Goal: Obtain resource: Download file/media

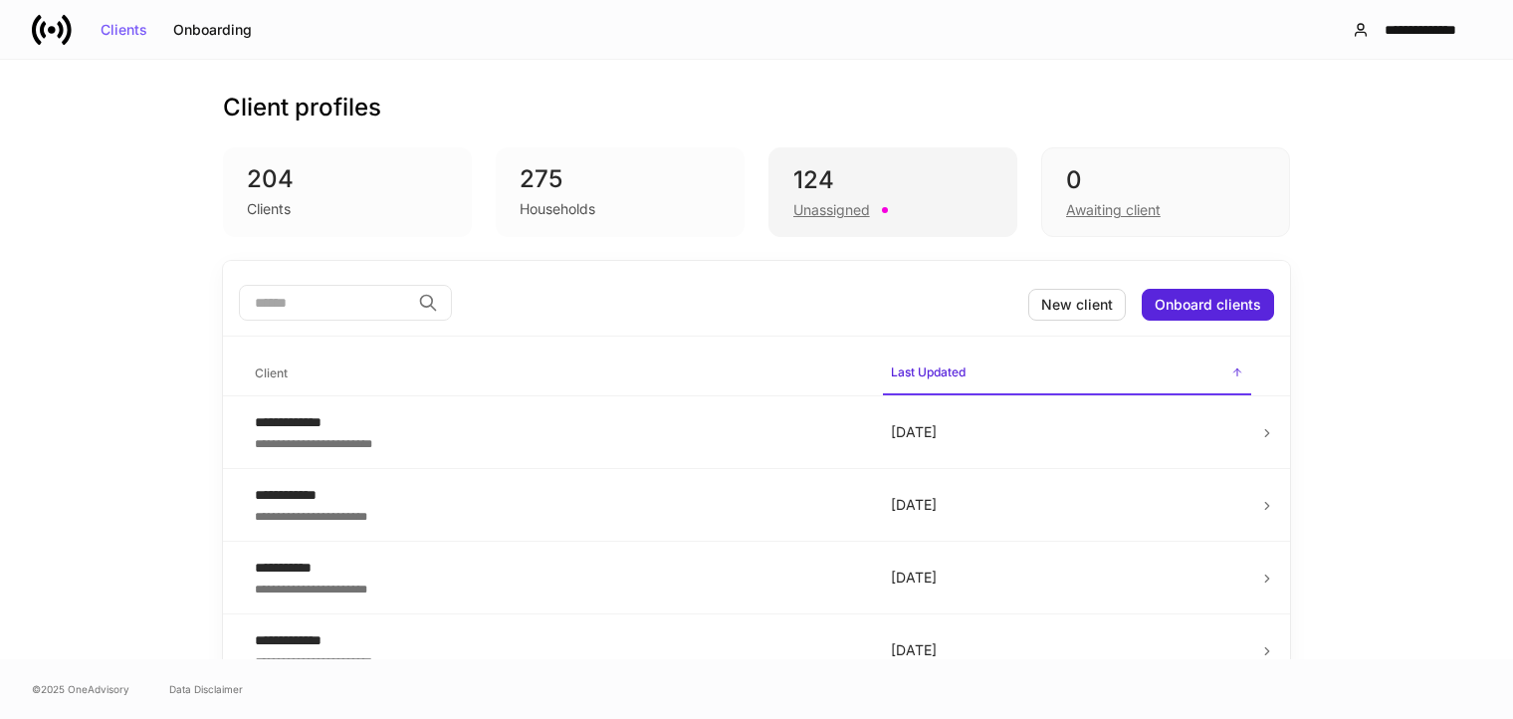
click at [832, 212] on div "Unassigned" at bounding box center [832, 210] width 77 height 20
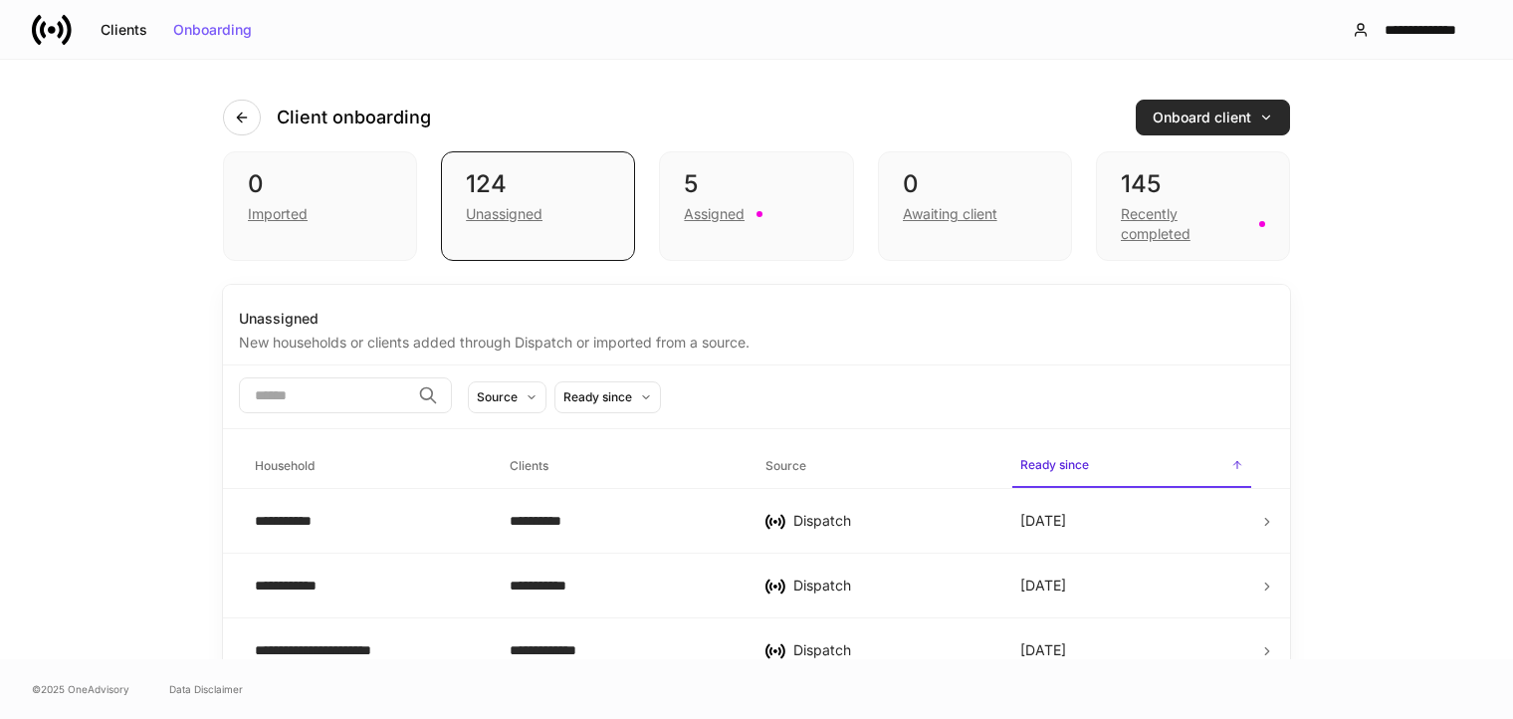
click at [1241, 124] on div "Onboard client" at bounding box center [1213, 118] width 120 height 14
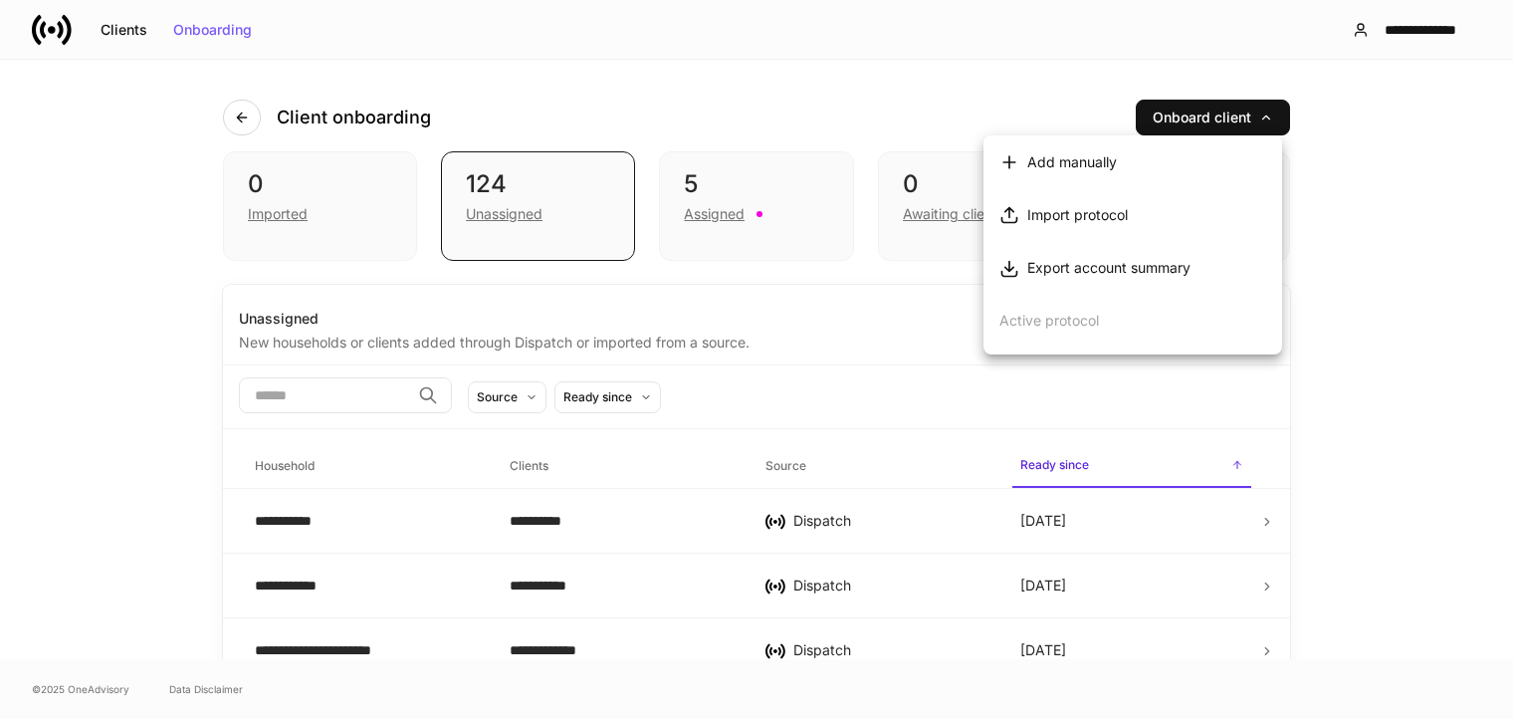
click at [1395, 272] on div at bounding box center [756, 359] width 1513 height 719
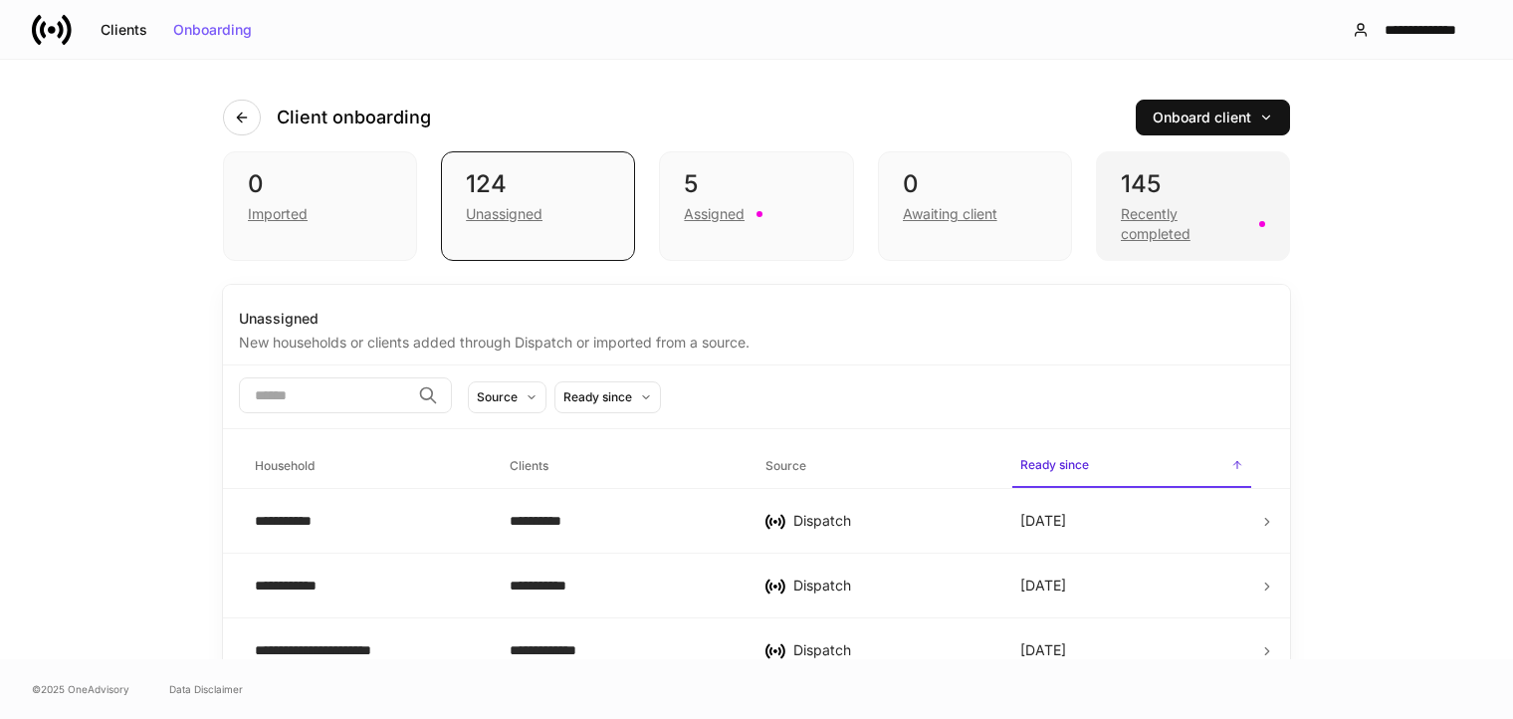
click at [1169, 238] on div "Recently completed" at bounding box center [1184, 224] width 126 height 40
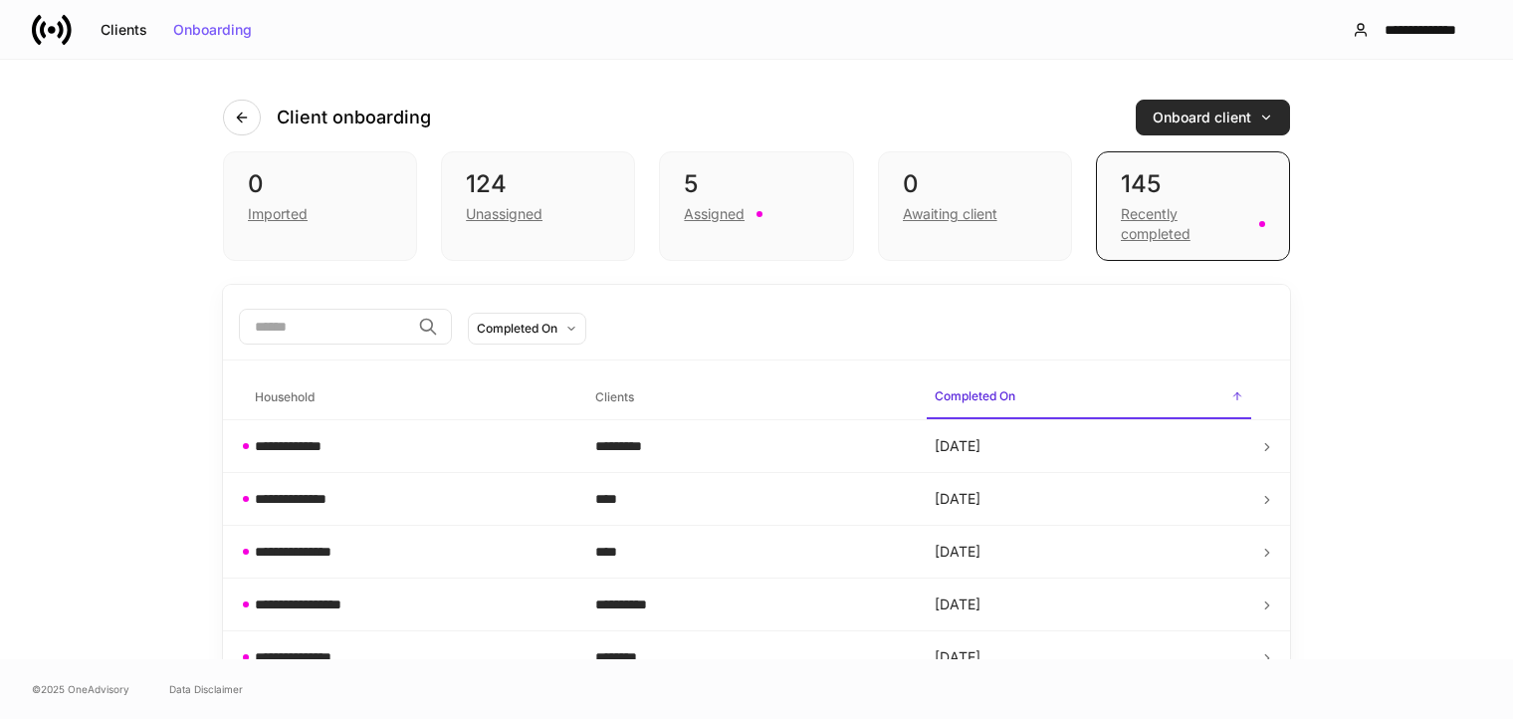
click at [1212, 118] on div "Onboard client" at bounding box center [1213, 118] width 120 height 14
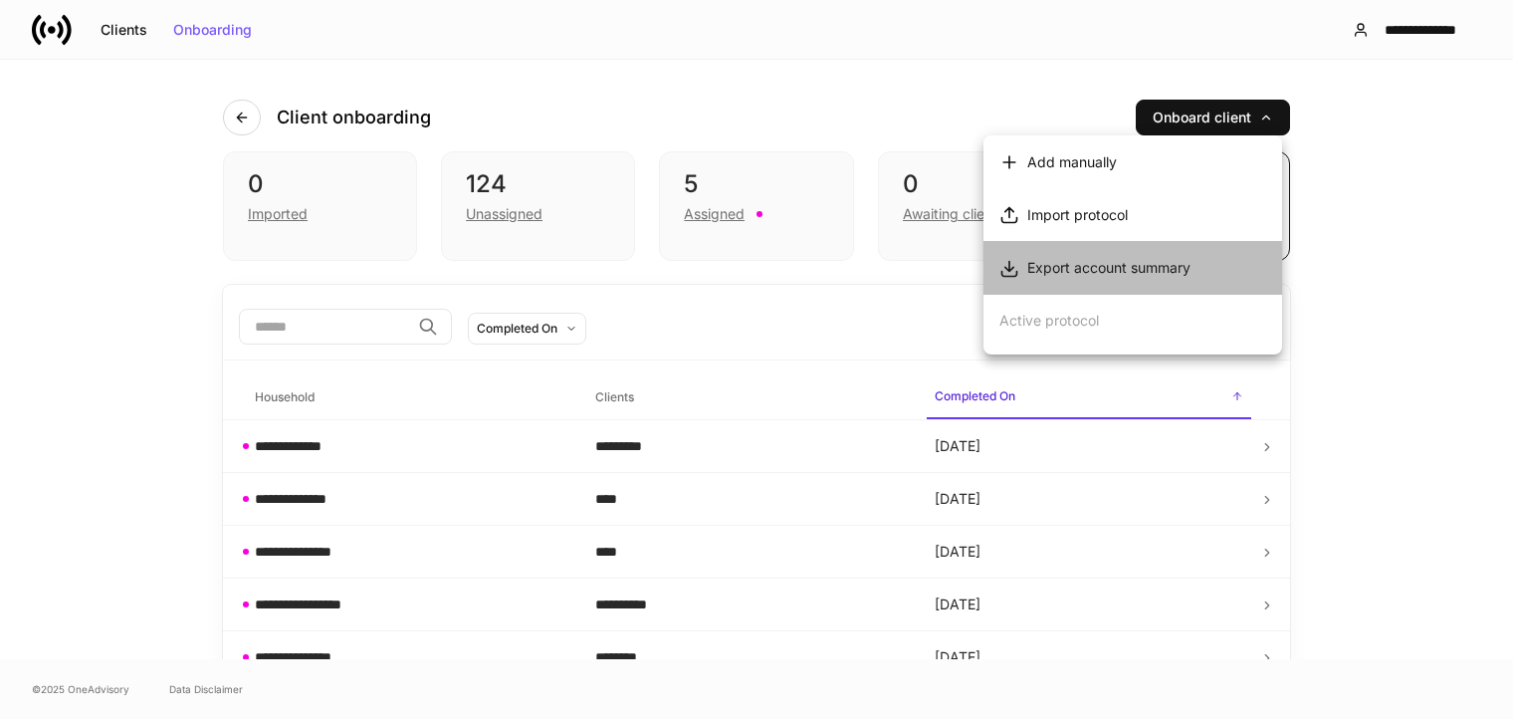
click at [1065, 272] on div "Export account summary" at bounding box center [1109, 268] width 163 height 20
